Goal: Information Seeking & Learning: Learn about a topic

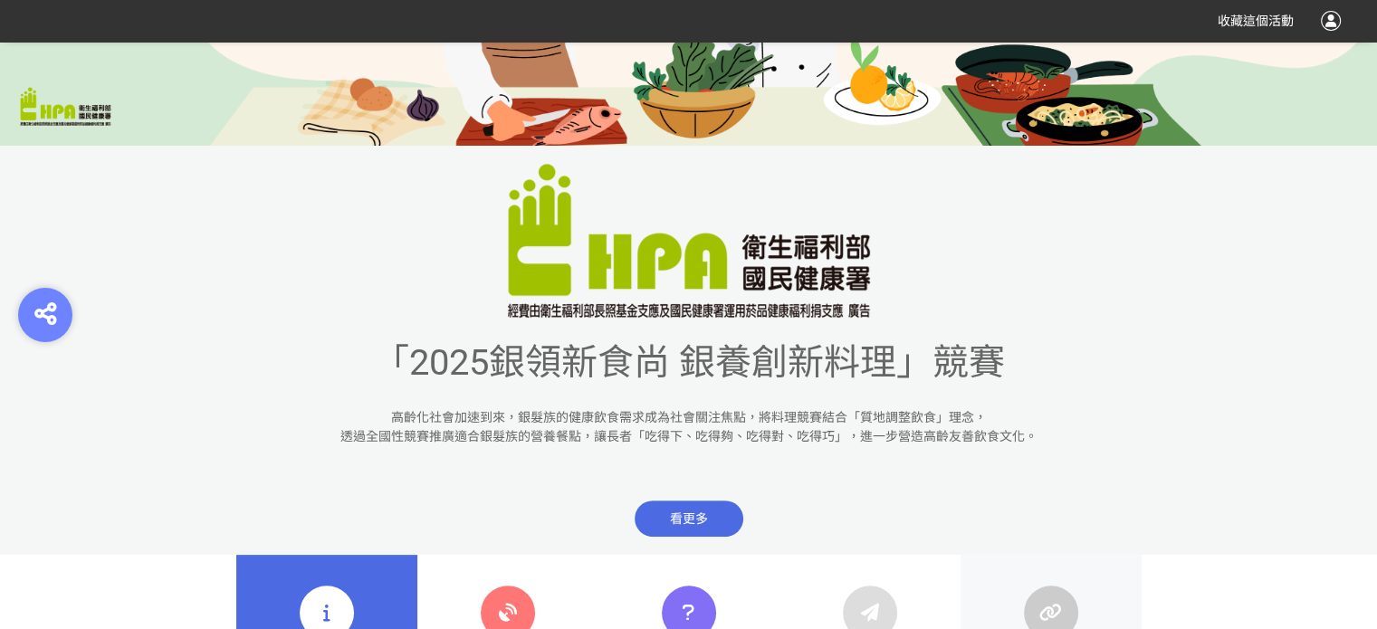
scroll to position [724, 0]
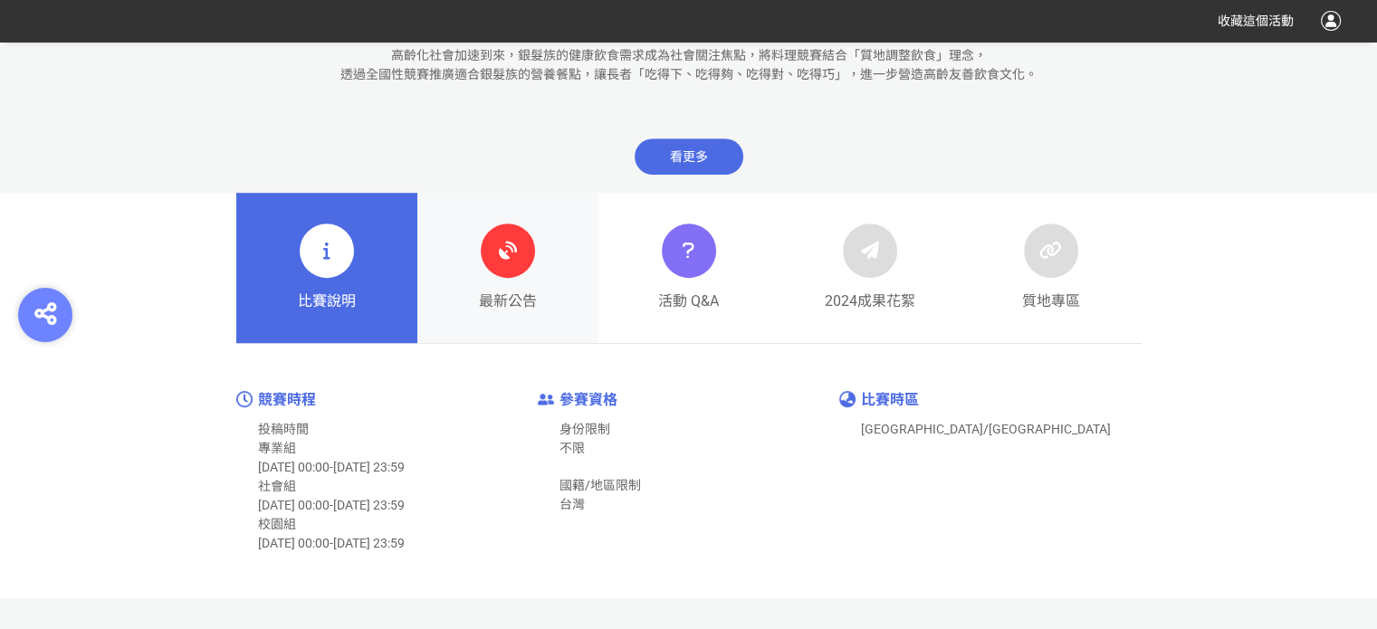
click at [500, 261] on icon at bounding box center [507, 250] width 33 height 33
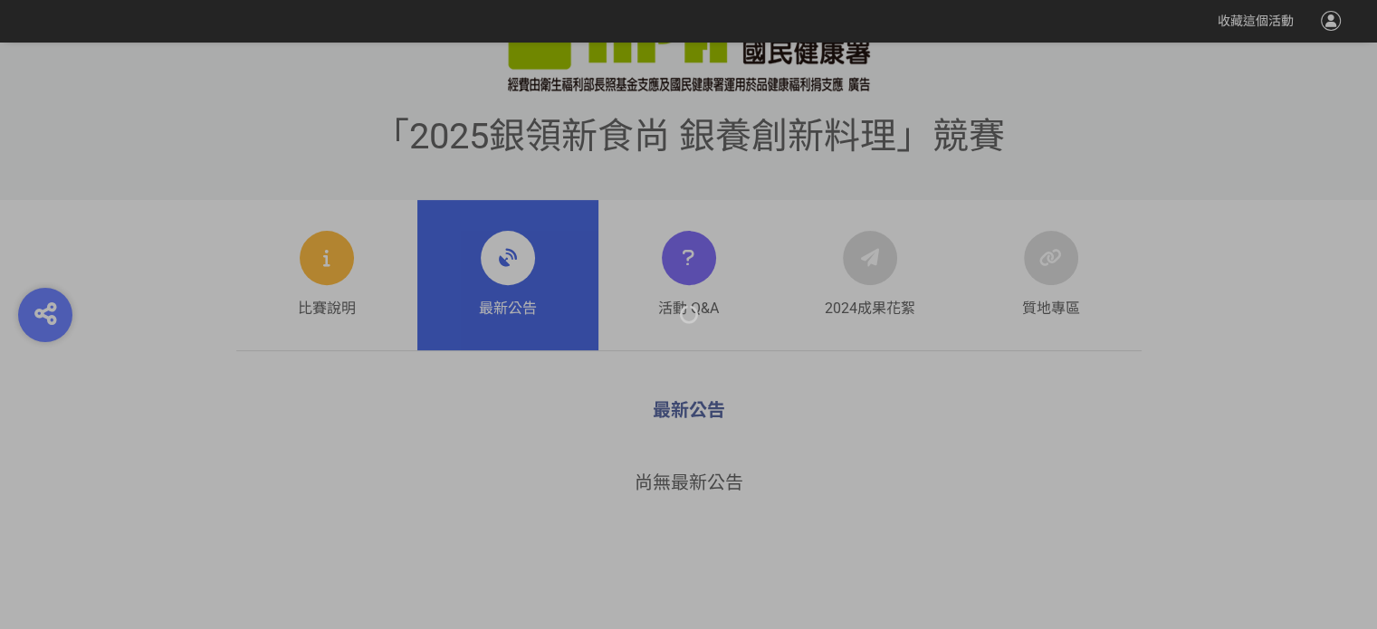
scroll to position [724, 0]
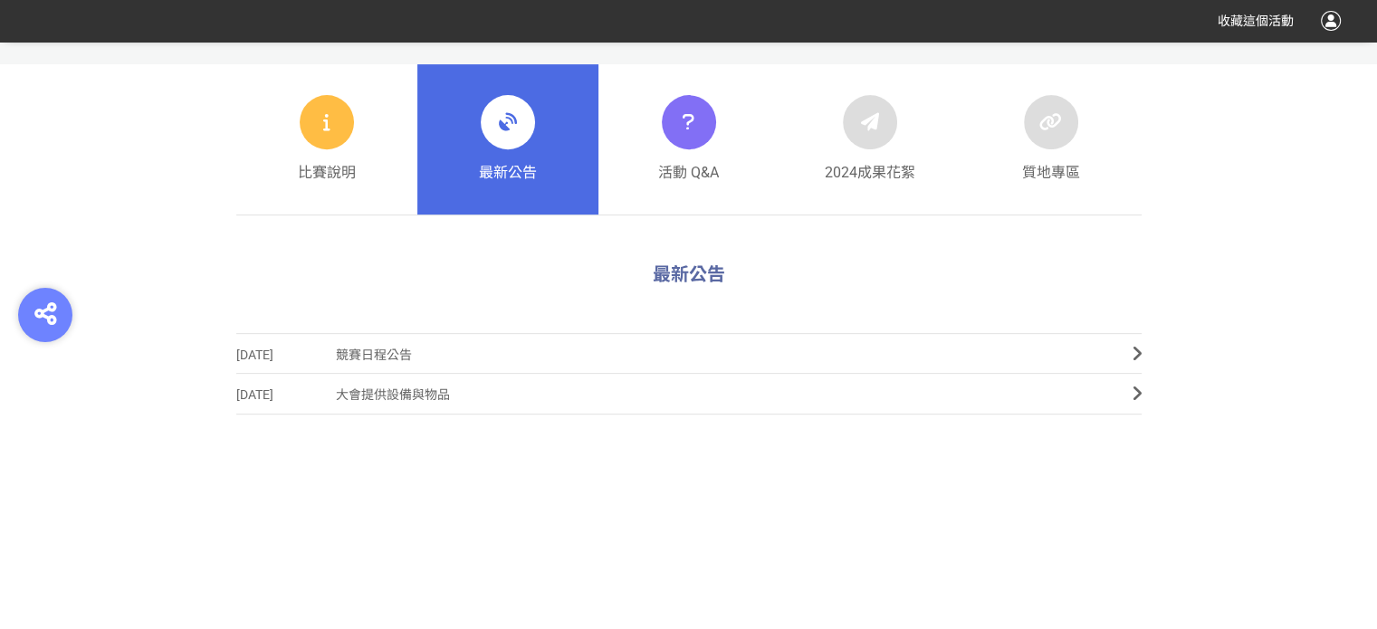
click at [950, 356] on span "競賽日程公告" at bounding box center [720, 355] width 769 height 41
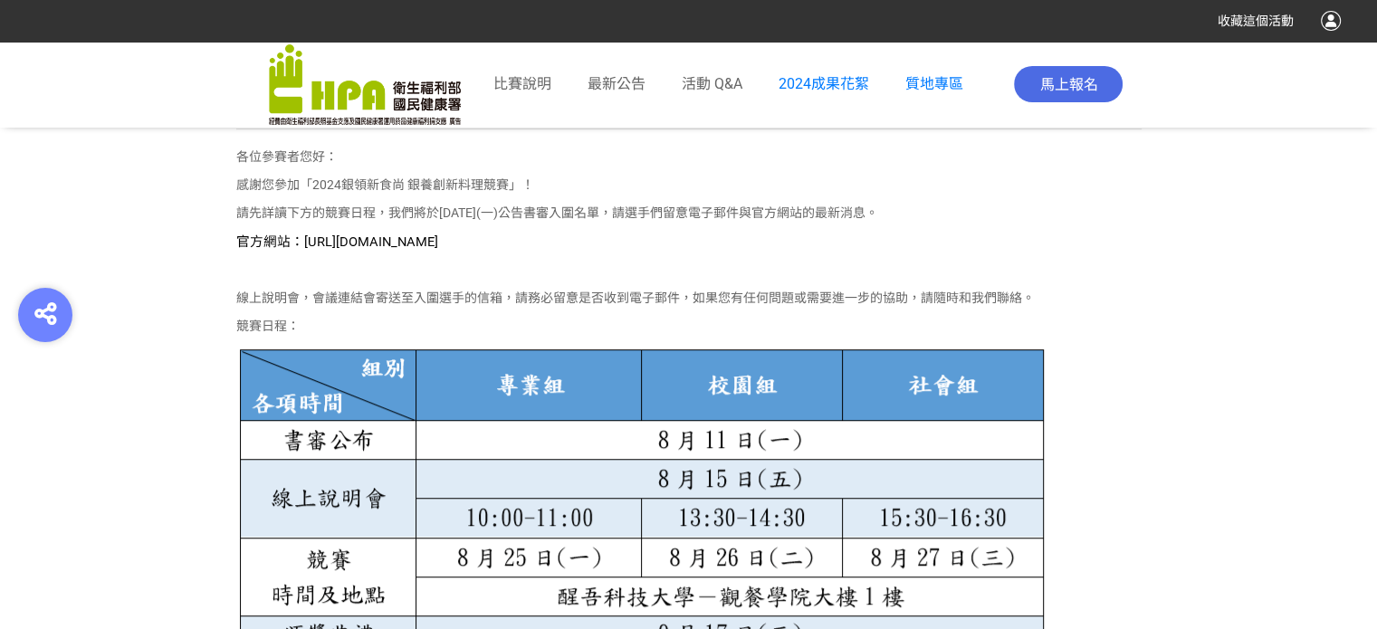
scroll to position [905, 0]
